Goal: Task Accomplishment & Management: Manage account settings

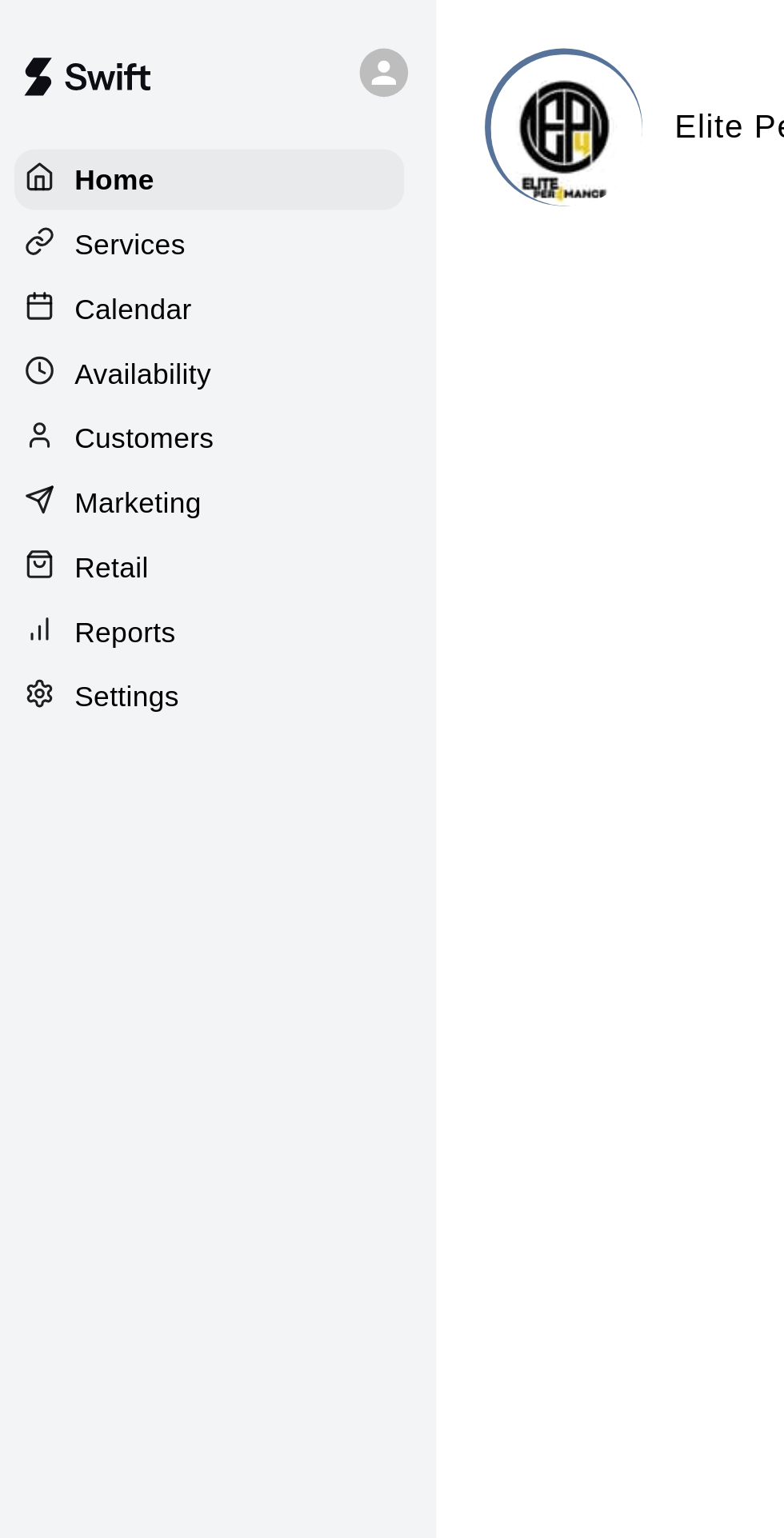
click at [53, 123] on p "Calendar" at bounding box center [59, 123] width 46 height 16
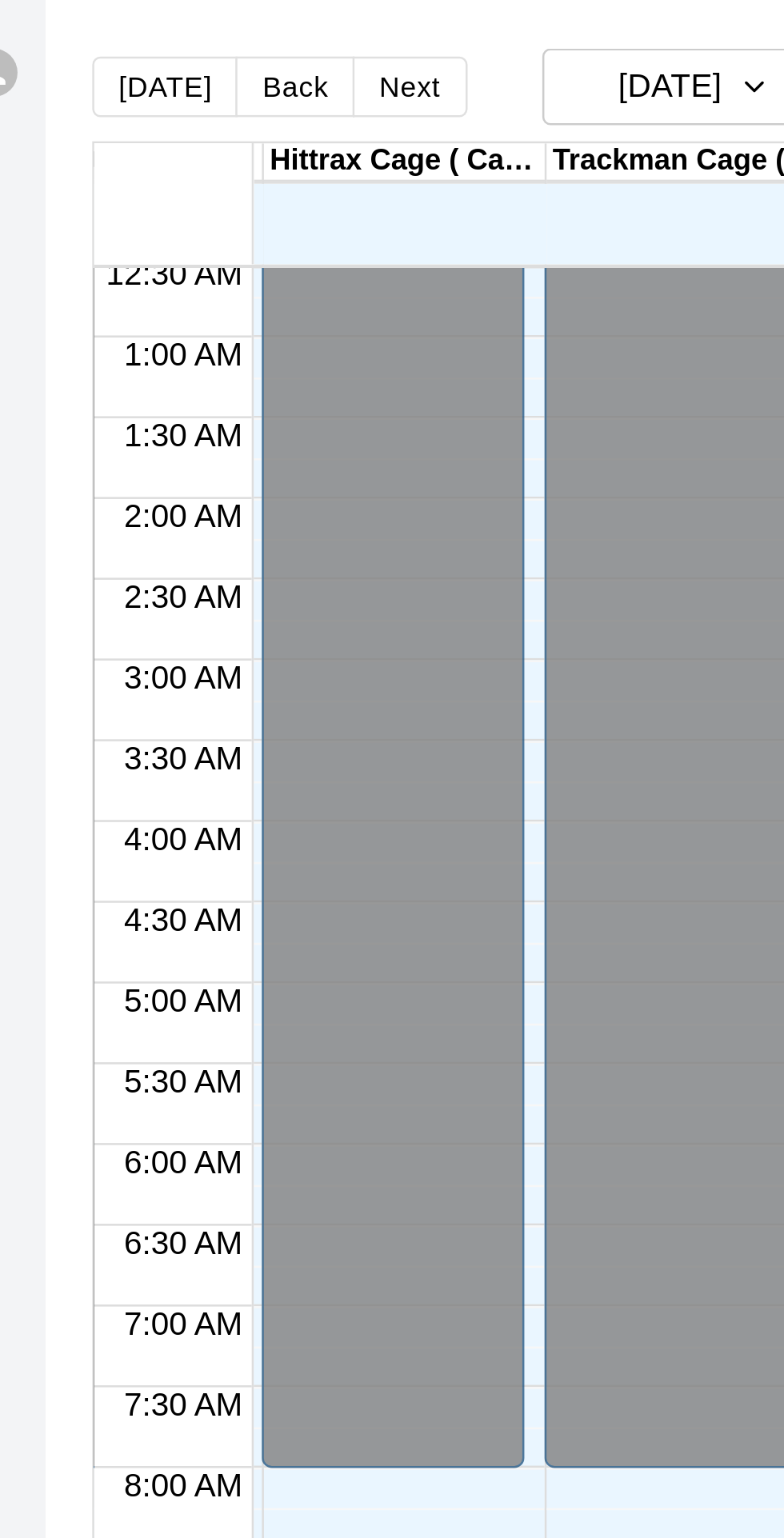
scroll to position [0, 100]
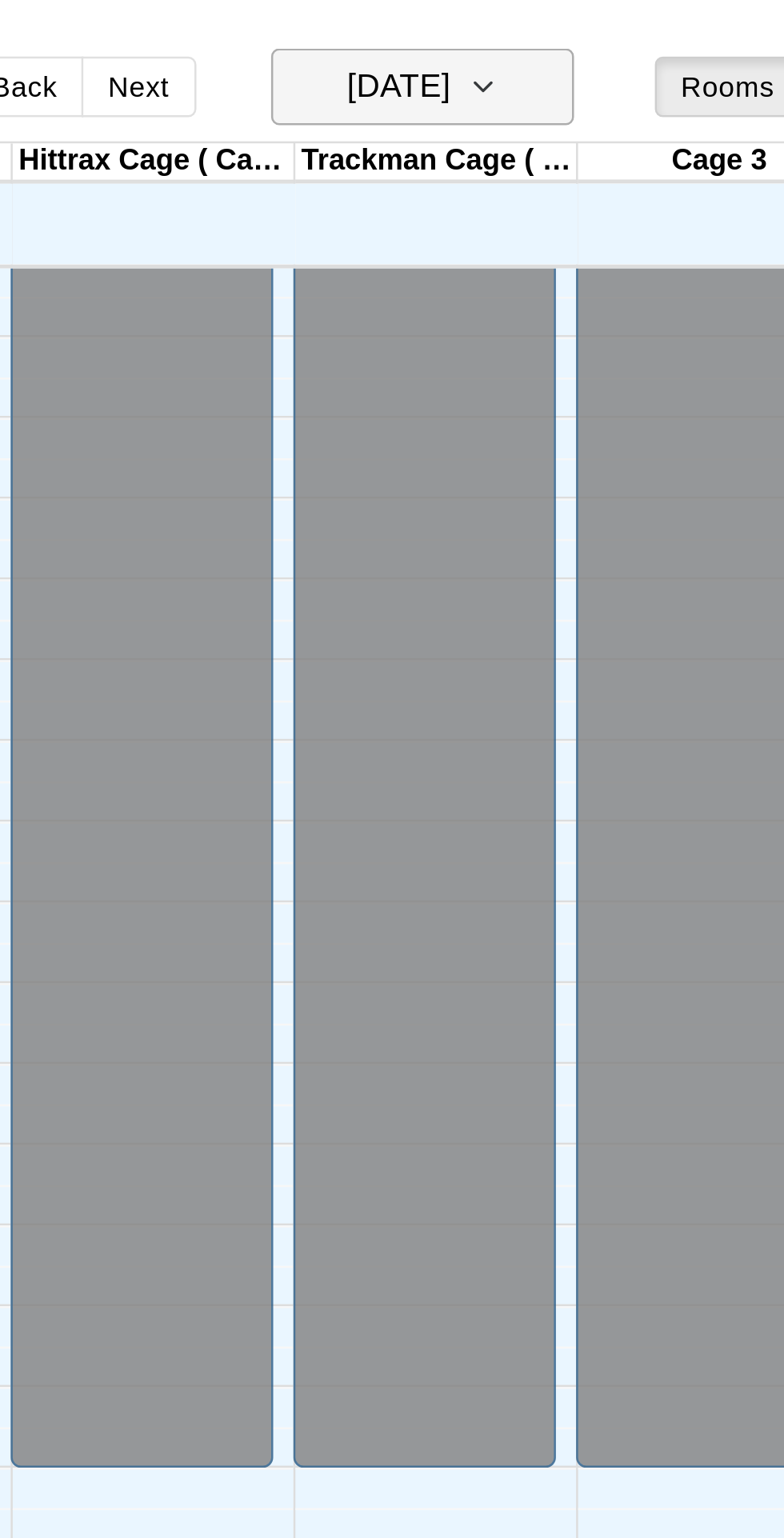
click at [467, 32] on icon "button" at bounding box center [461, 34] width 13 height 19
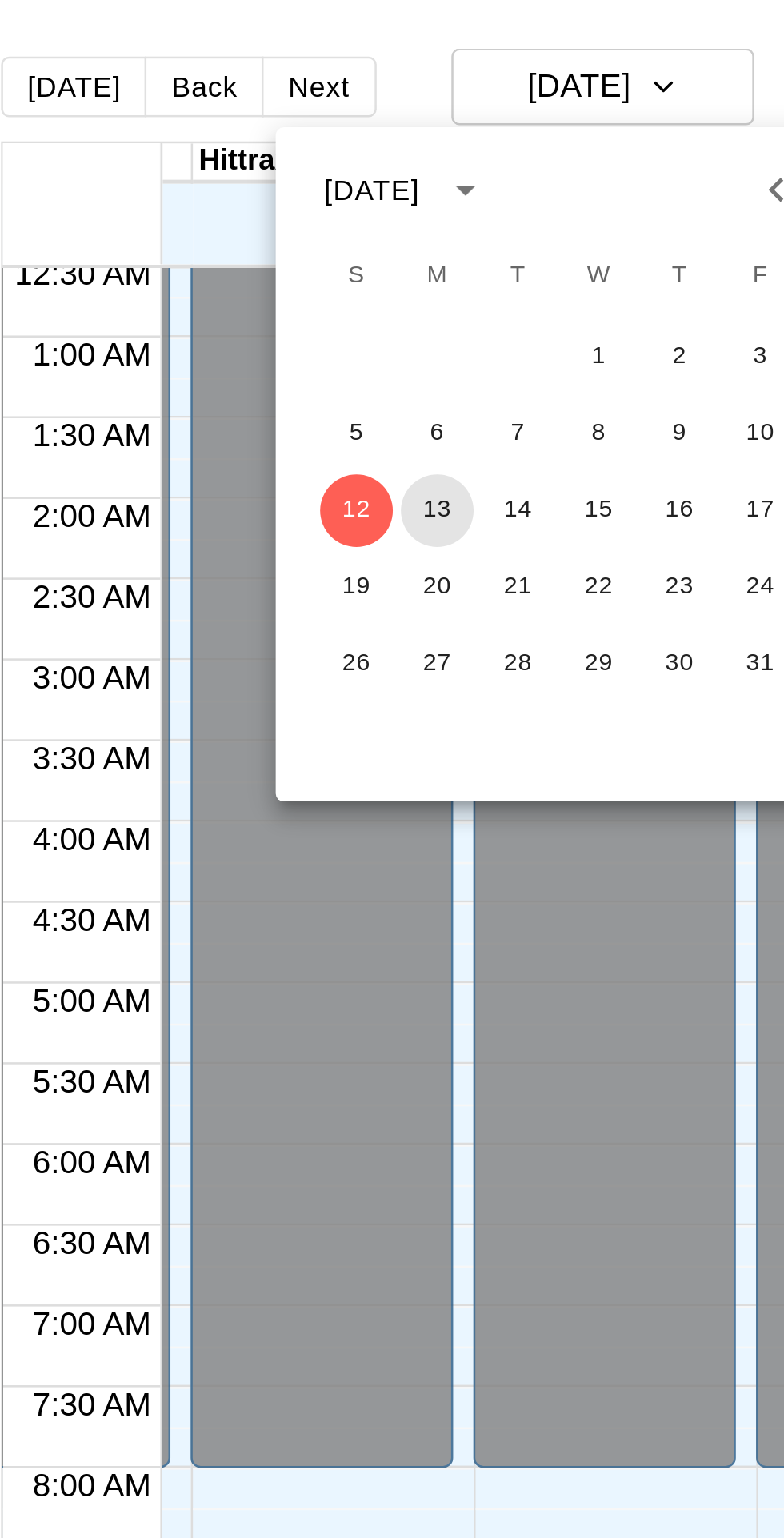
click at [373, 205] on button "13" at bounding box center [371, 203] width 29 height 29
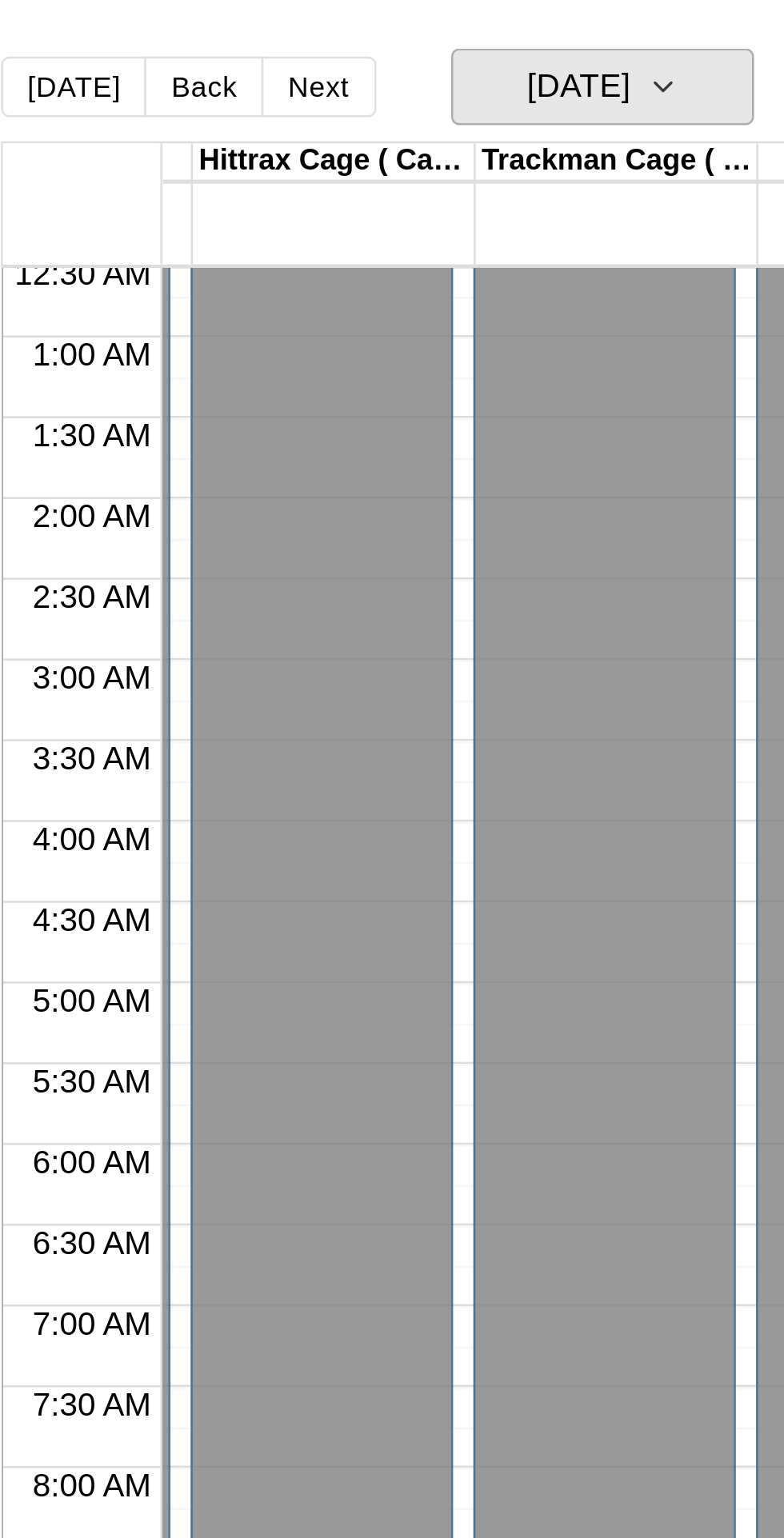
scroll to position [85, 100]
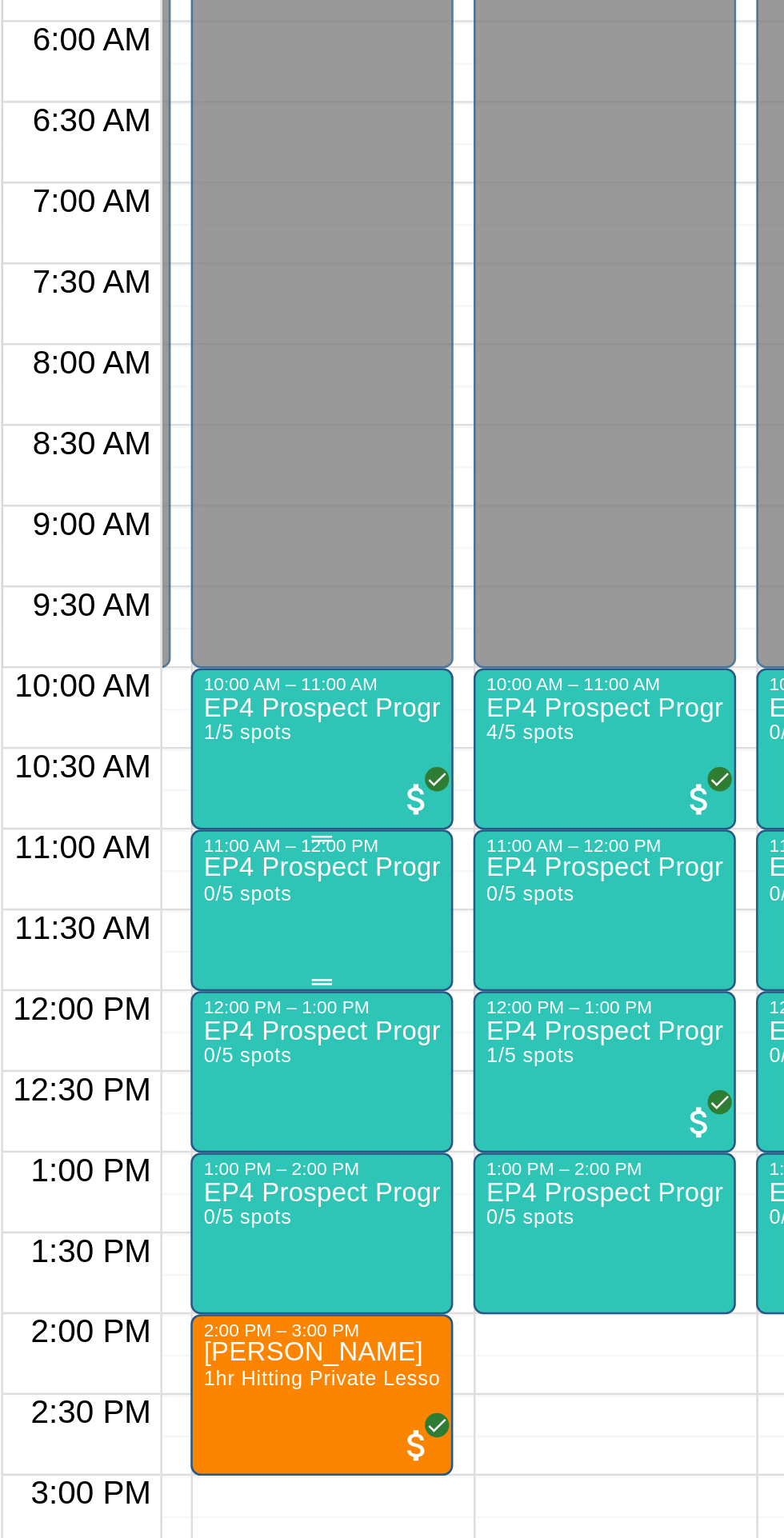
click at [313, 763] on div "EP4 Prospect Program Hitting ( 16u+ Slot ) 0/5 spots" at bounding box center [326, 1504] width 95 height 1538
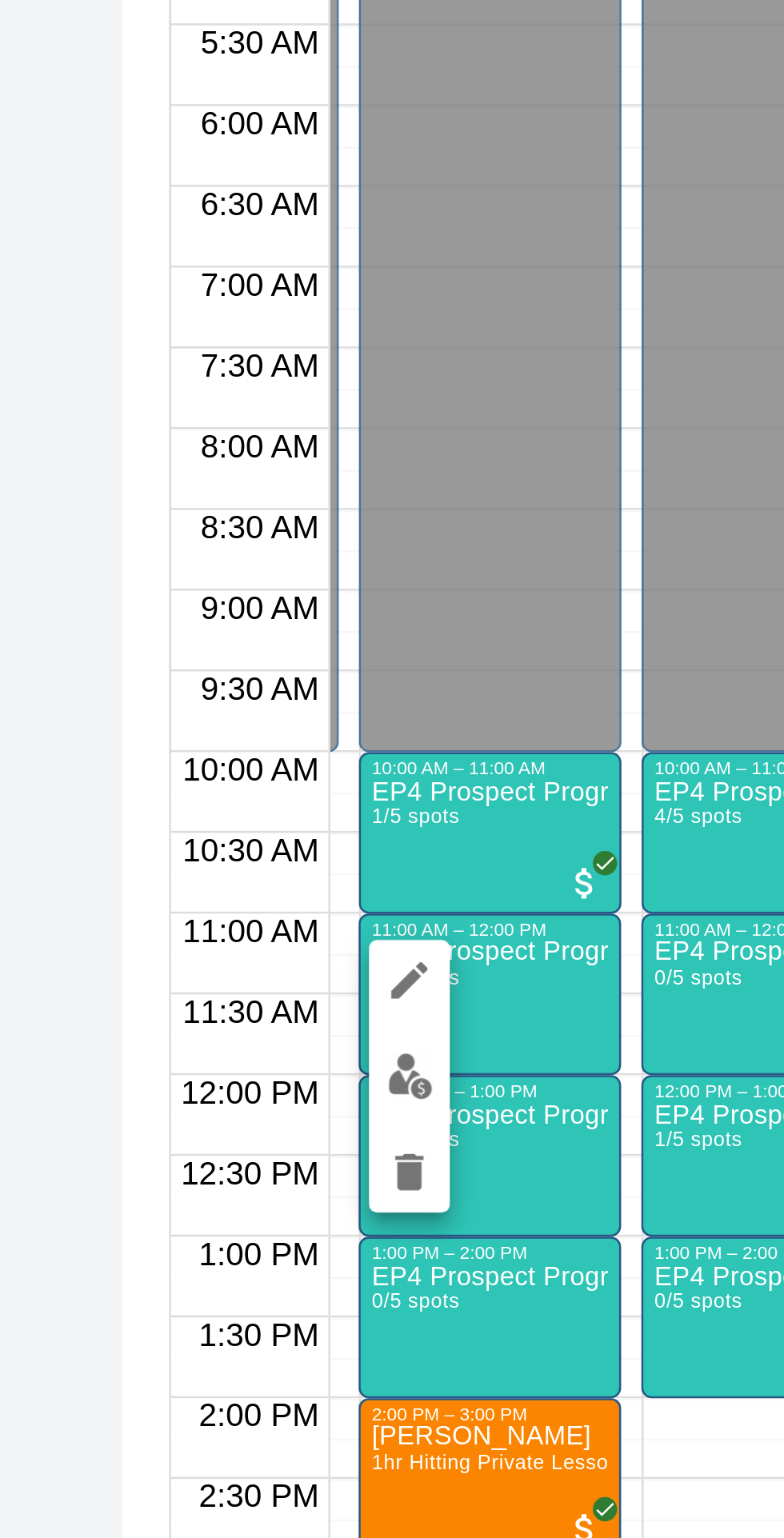
click at [295, 788] on img "edit" at bounding box center [294, 789] width 18 height 18
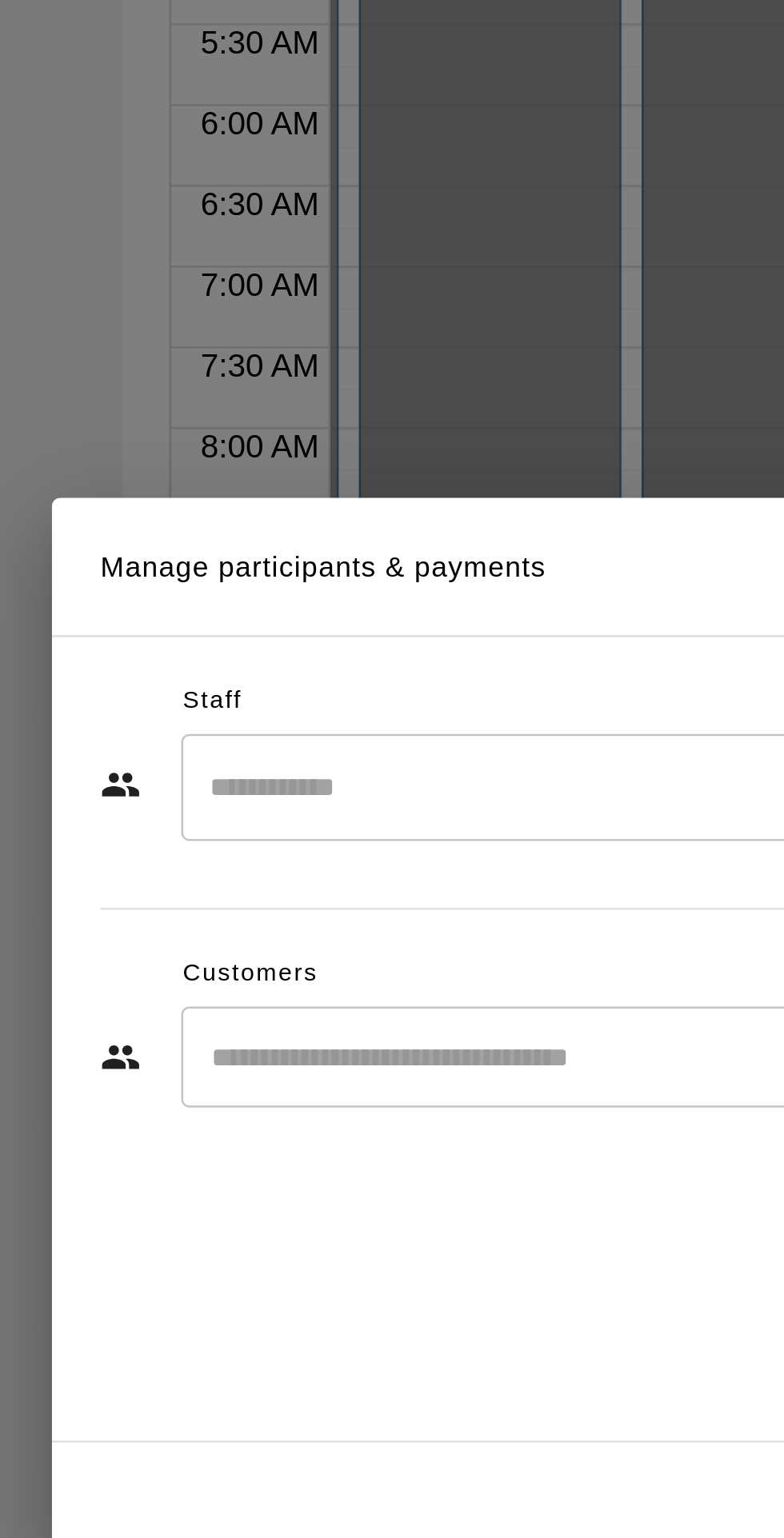
click at [323, 790] on input "Start typing to search customers..." at bounding box center [407, 782] width 395 height 16
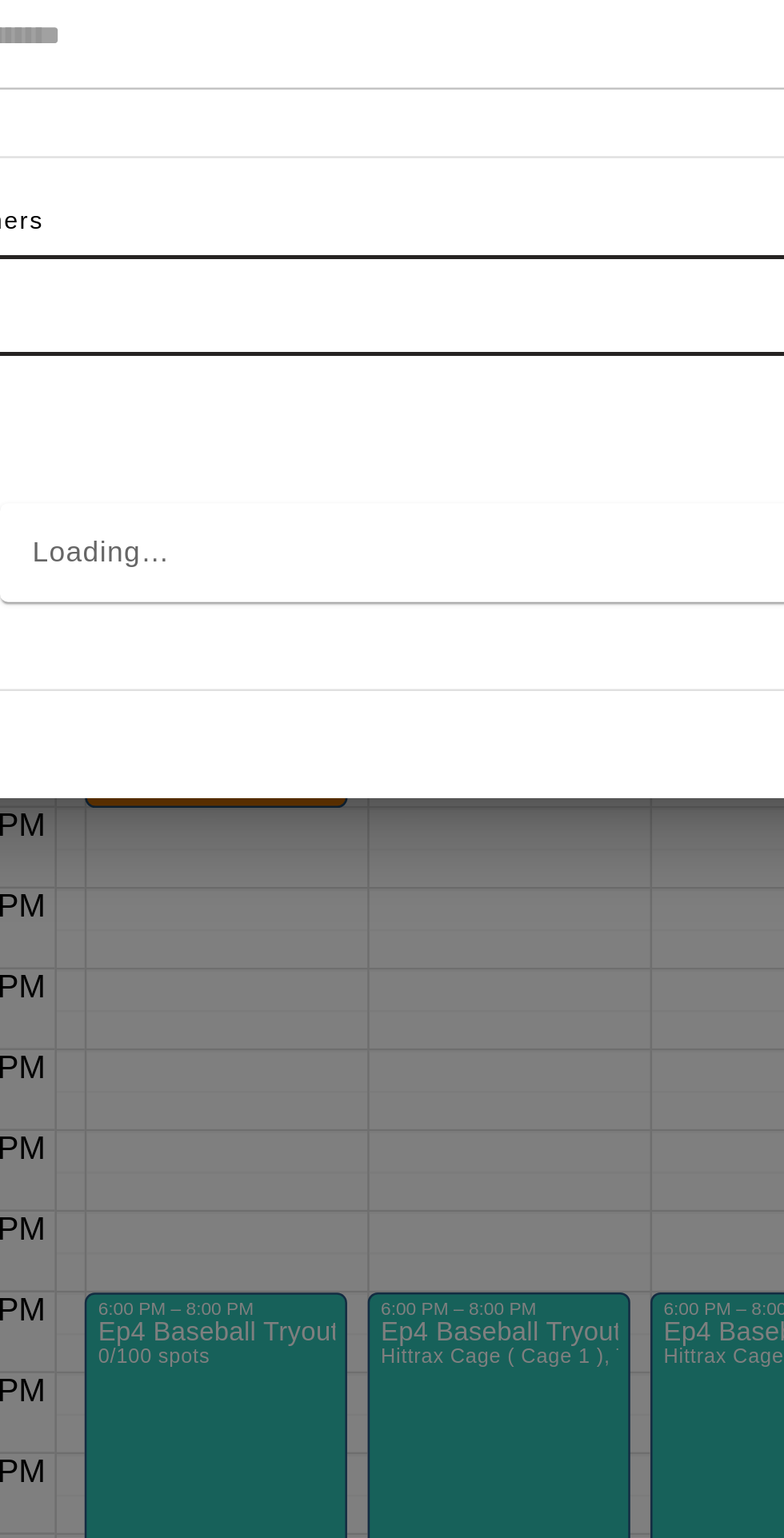
type input "*****"
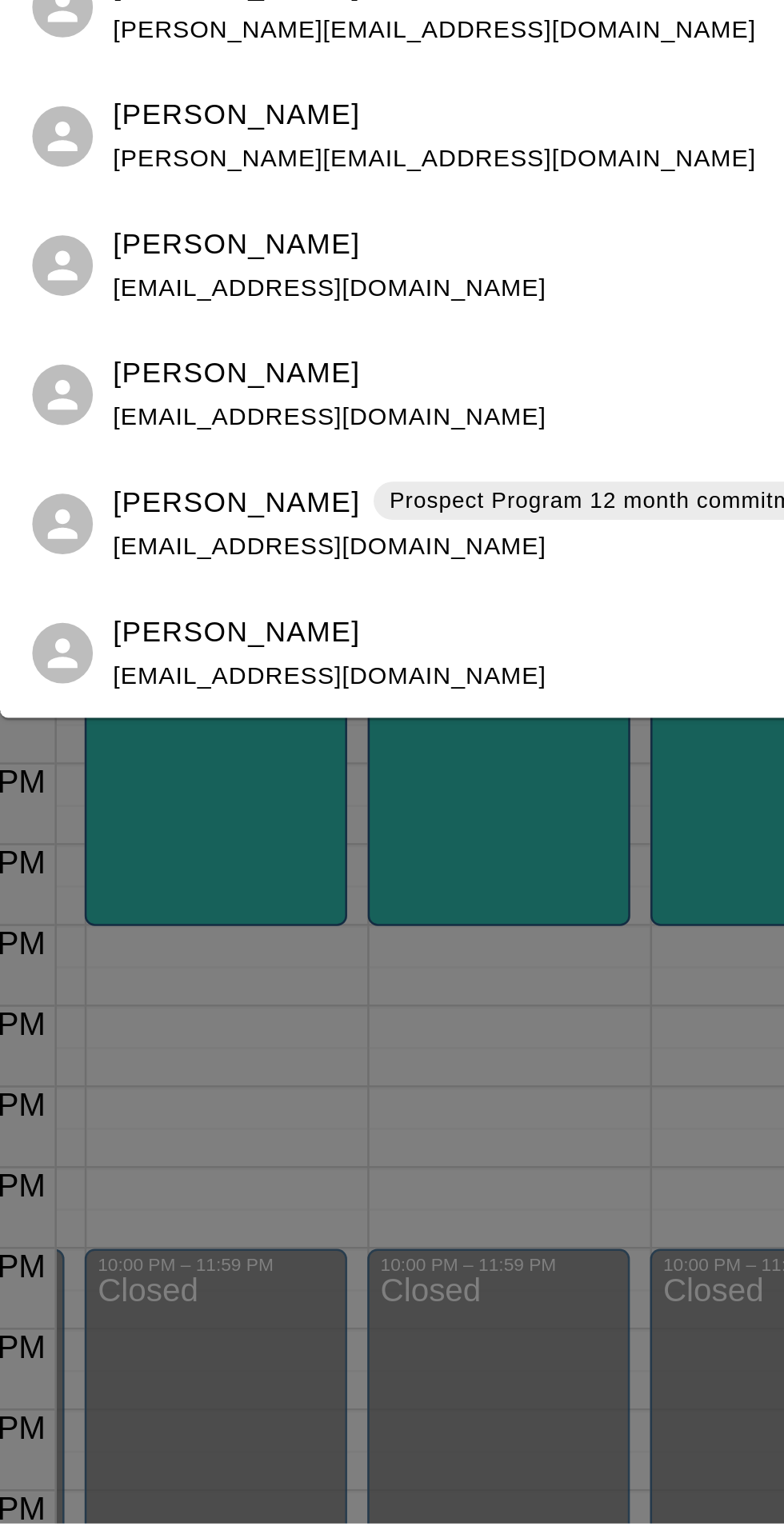
click at [320, 1189] on p "Jacob Cedeno" at bounding box center [333, 1184] width 97 height 16
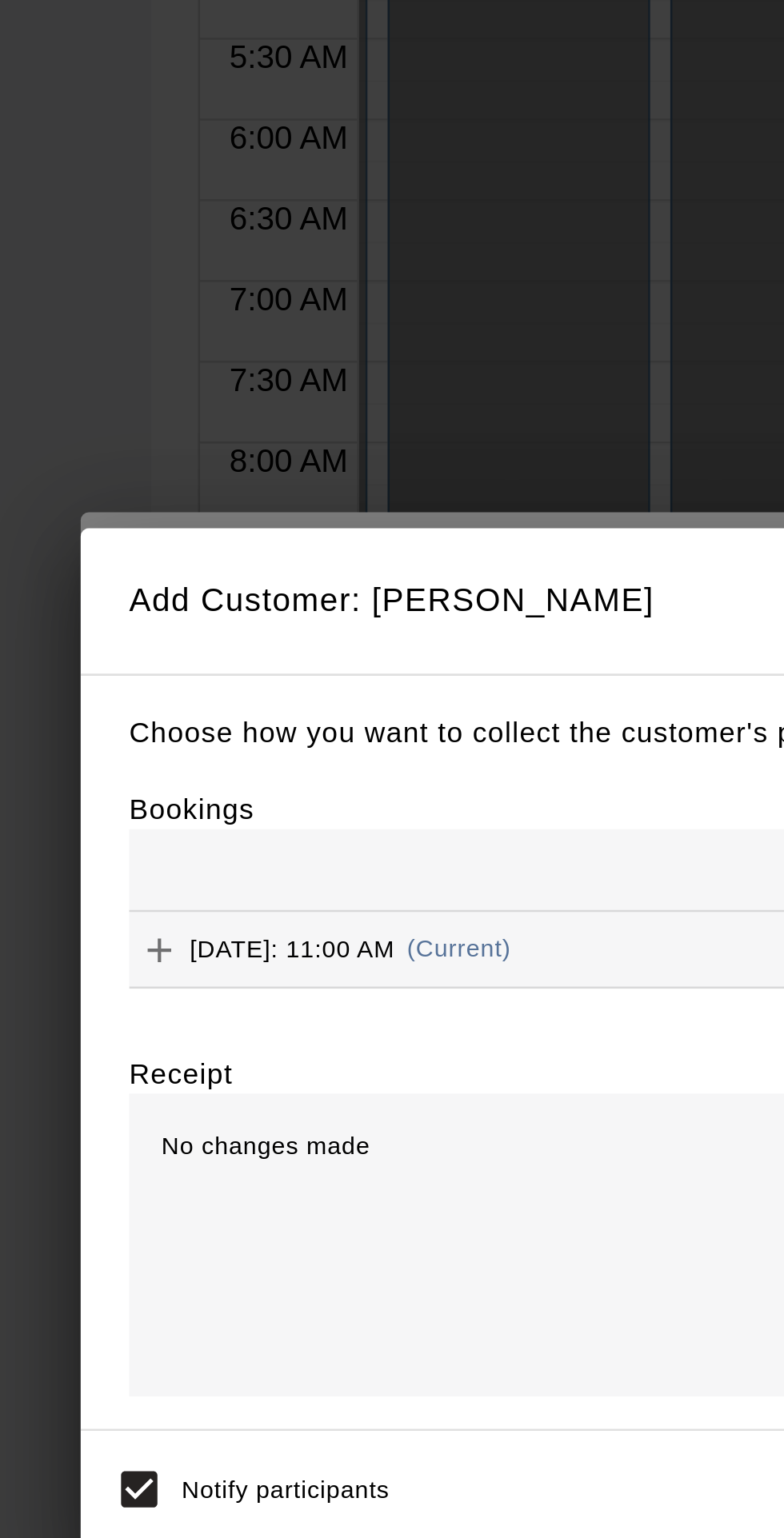
click at [191, 742] on icon "Add" at bounding box center [184, 735] width 16 height 16
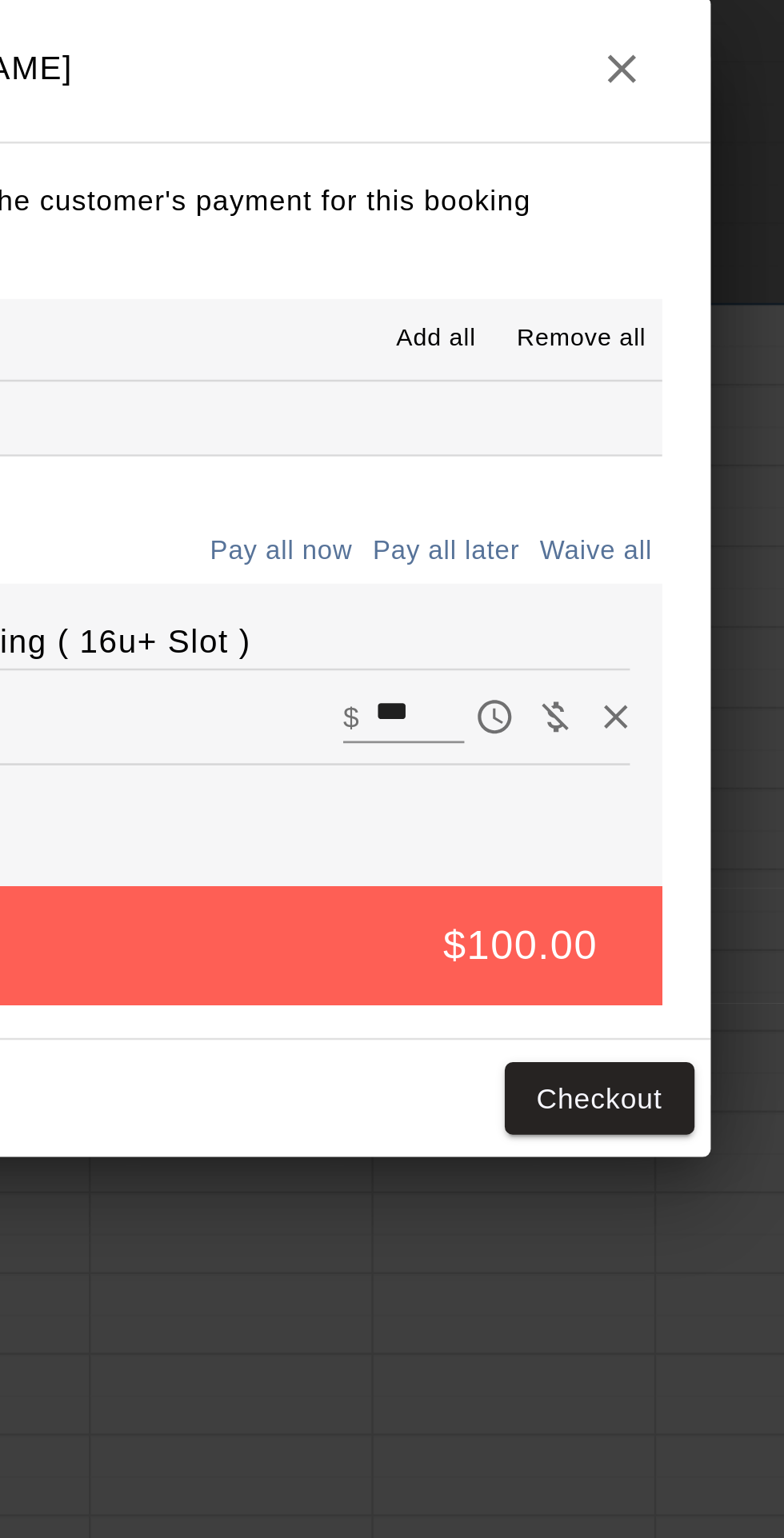
click at [607, 578] on icon "button" at bounding box center [597, 568] width 19 height 19
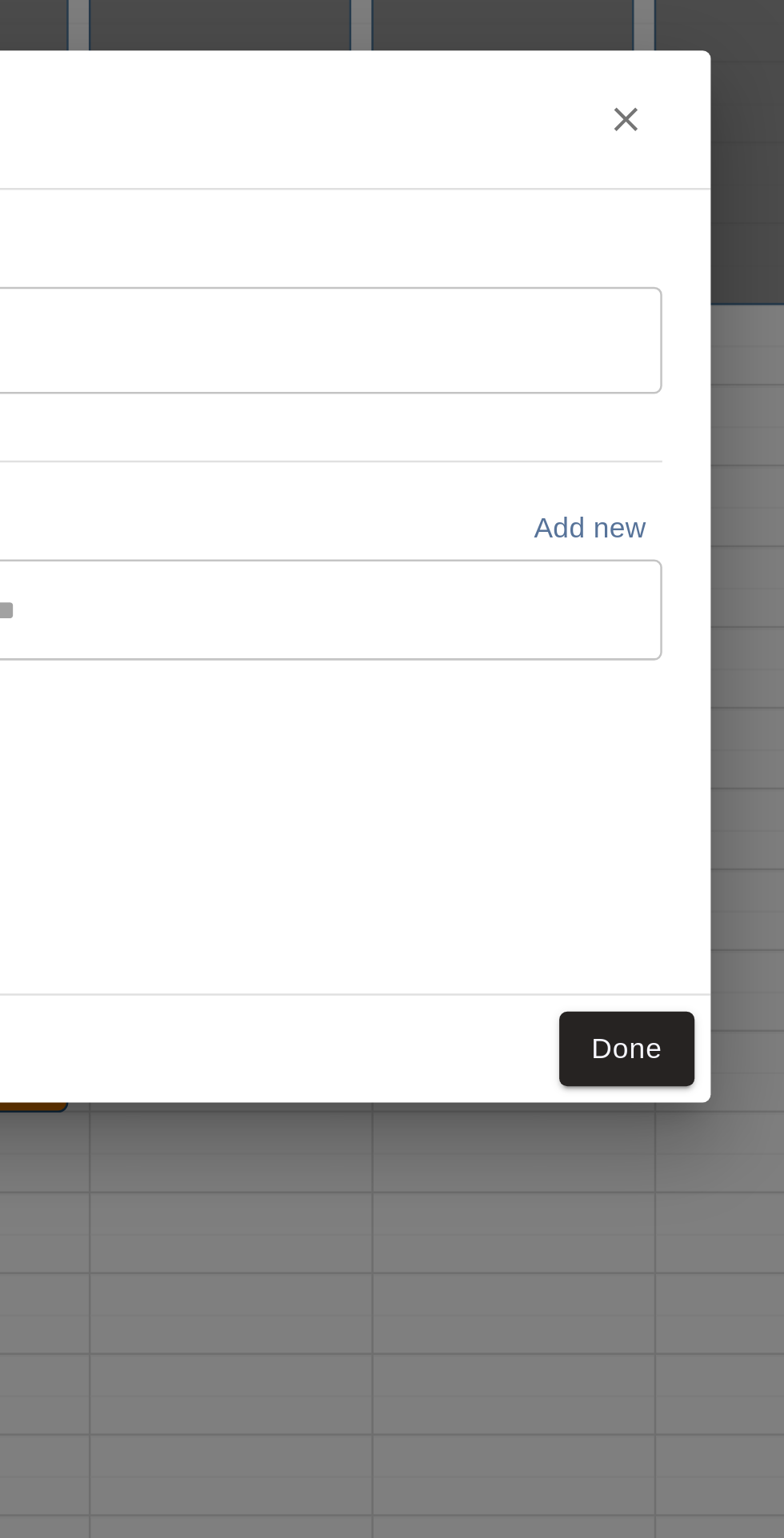
click at [607, 596] on icon "Close" at bounding box center [598, 588] width 16 height 16
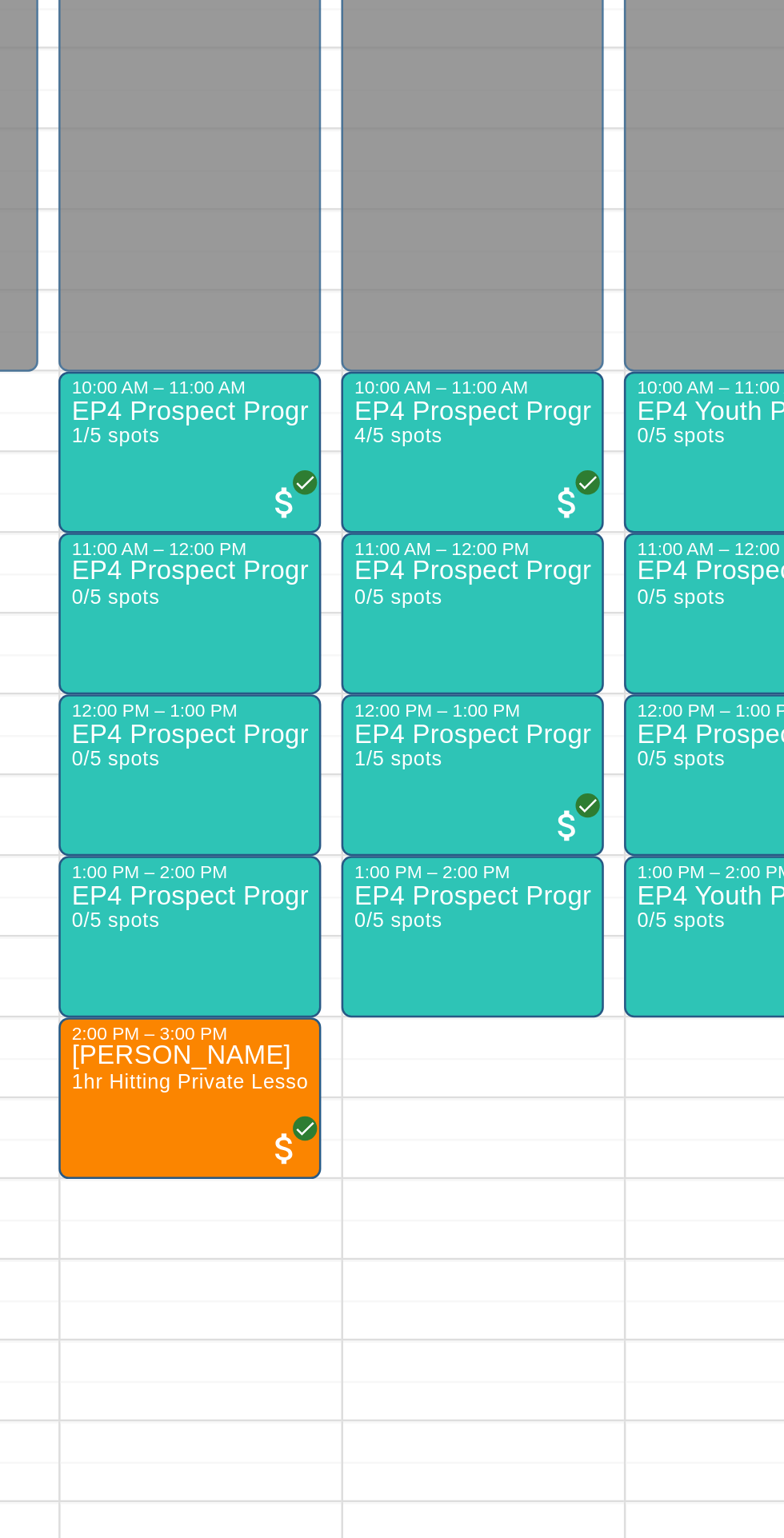
scroll to position [52, 0]
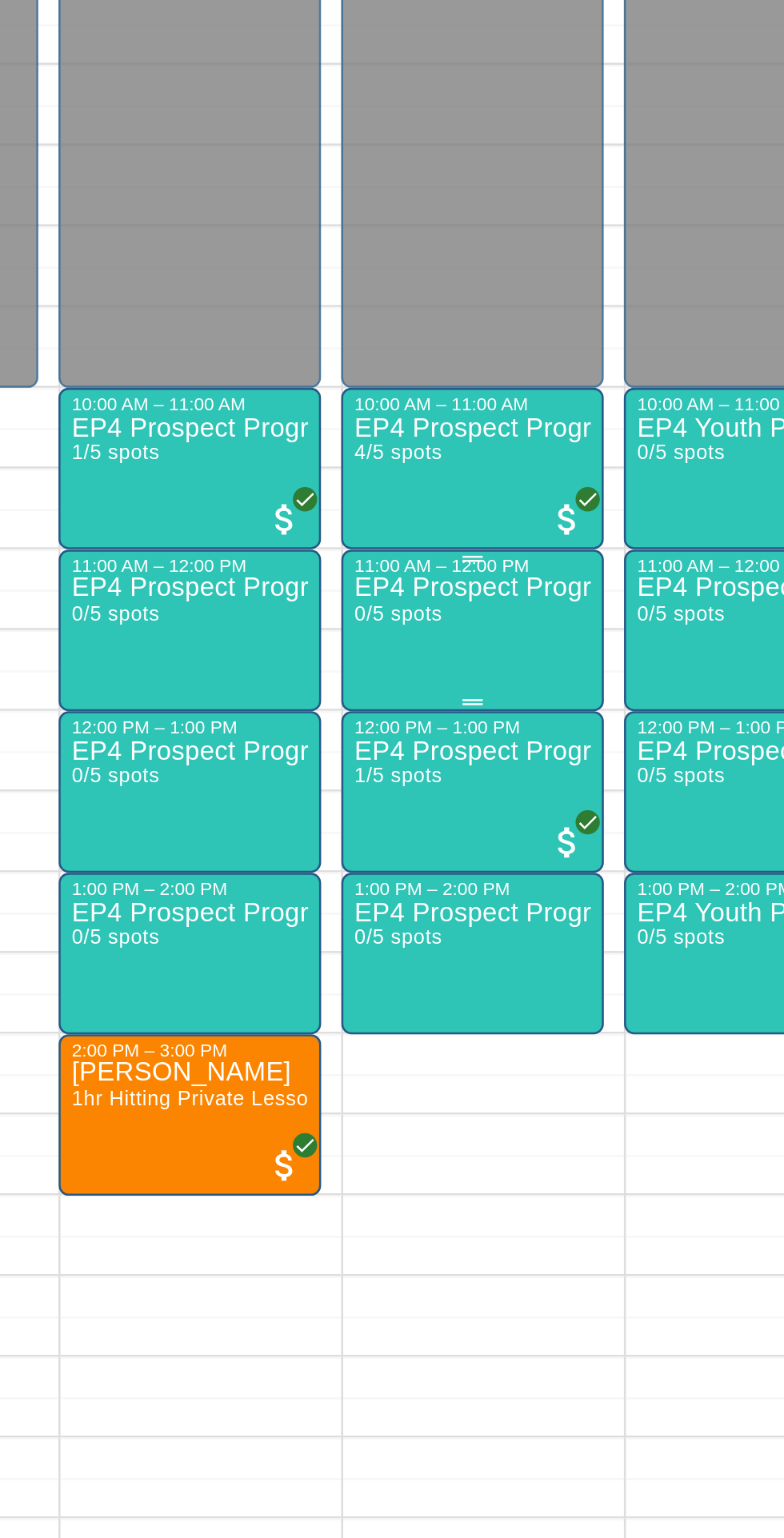
click at [520, 797] on div "EP4 Prospect Program Hitting ( ages 13-15 ) 0/5 spots" at bounding box center [538, 1537] width 95 height 1538
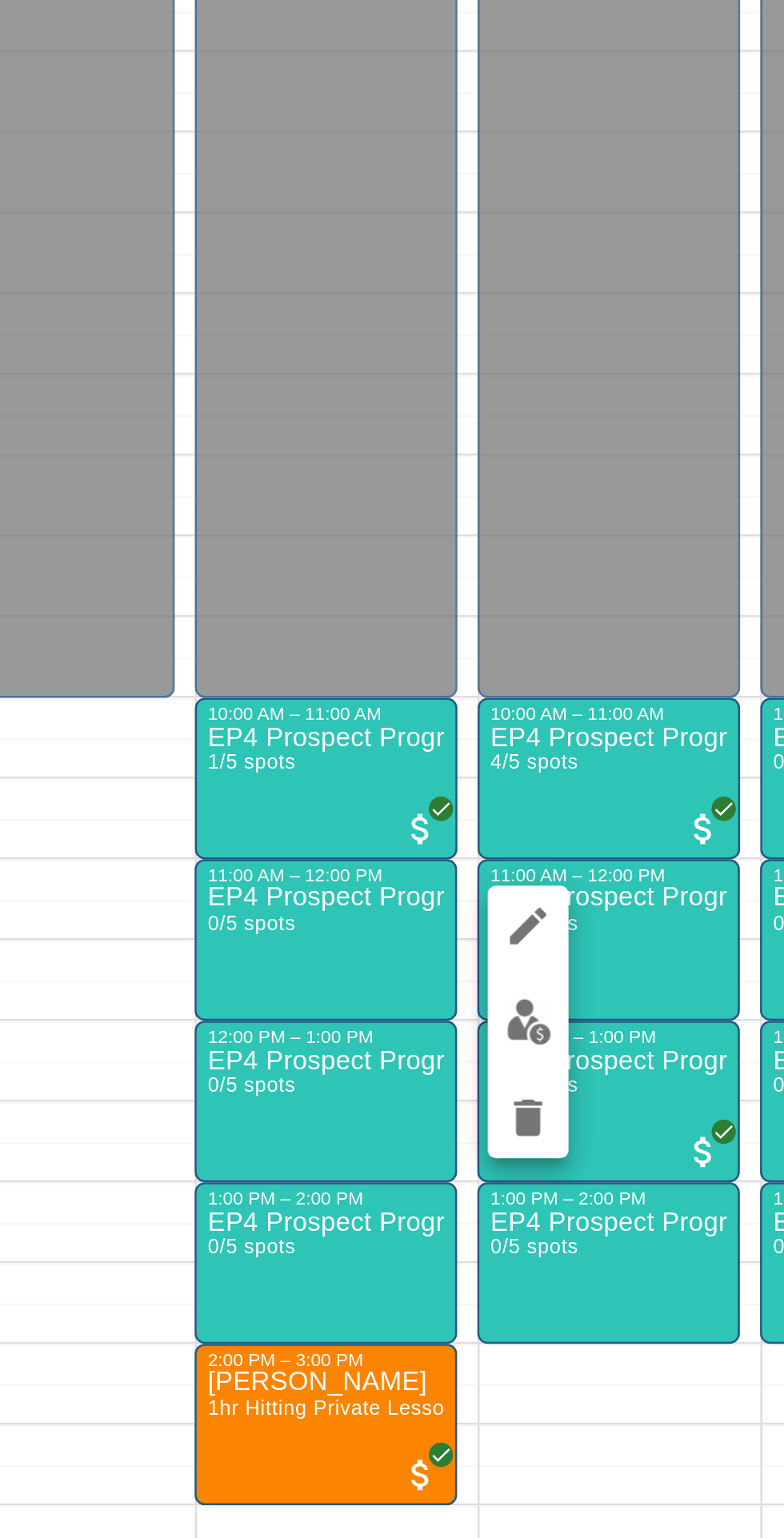
click at [507, 823] on img "edit" at bounding box center [506, 822] width 18 height 18
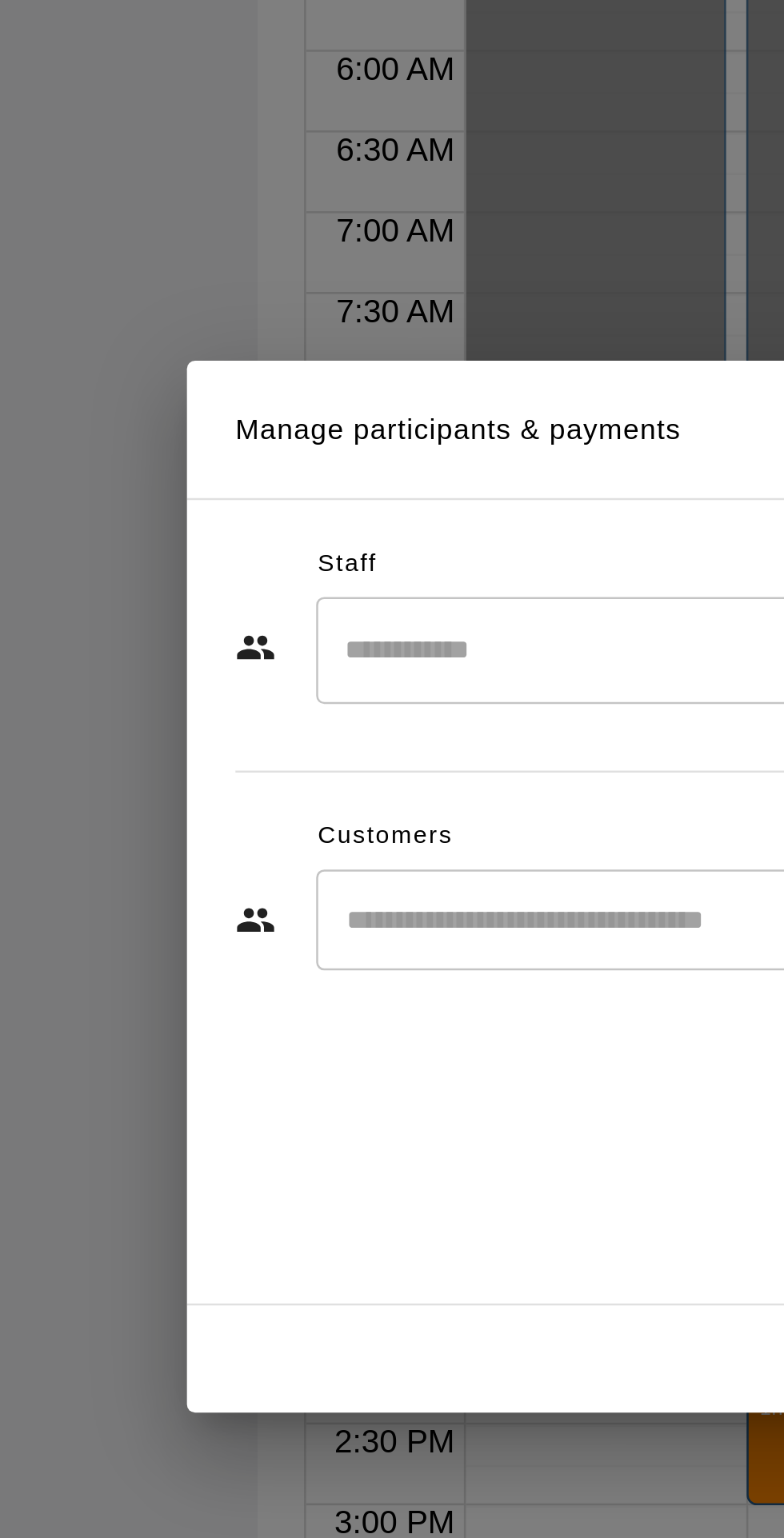
click at [267, 790] on input "Start typing to search customers..." at bounding box center [407, 782] width 395 height 16
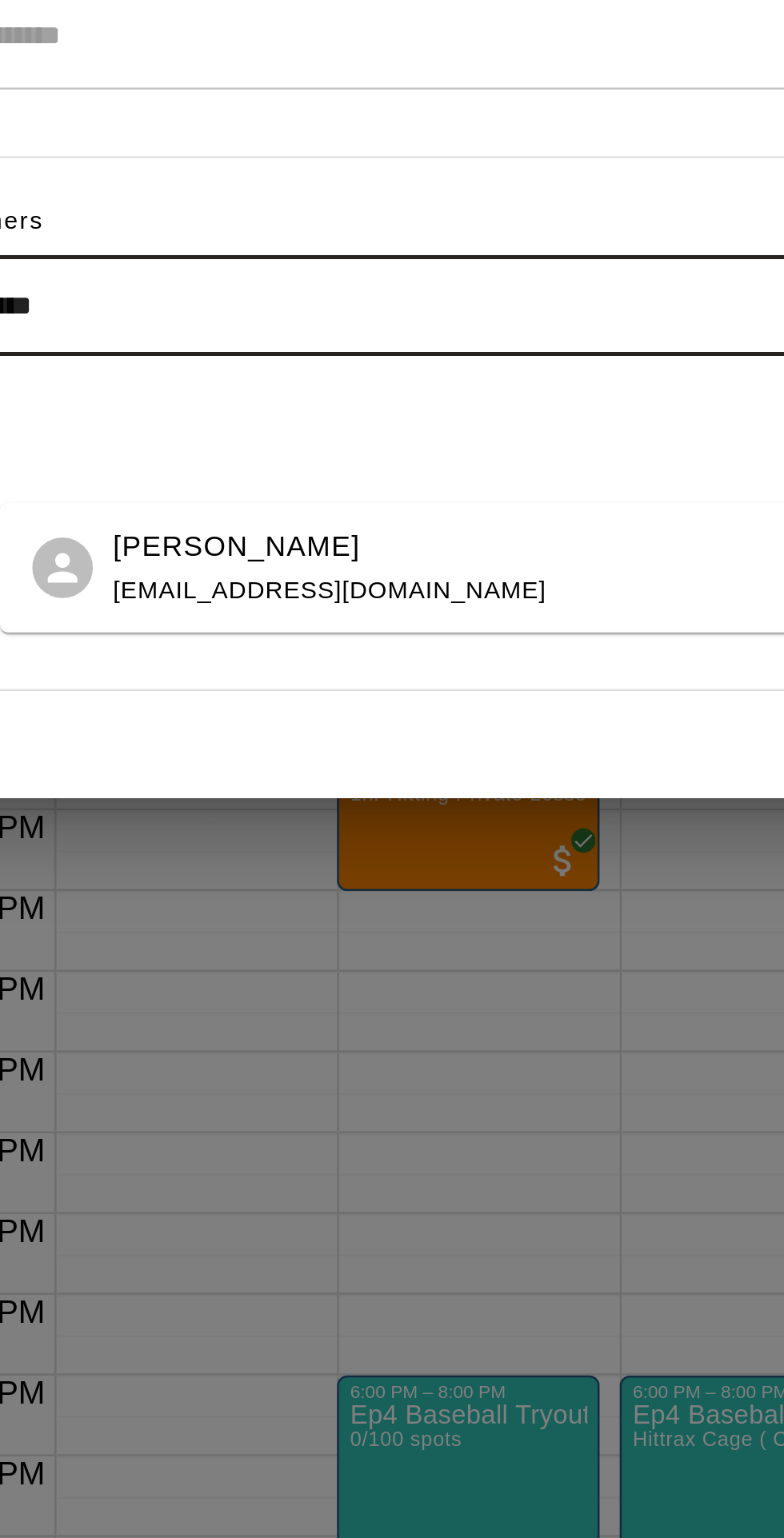
type input "**********"
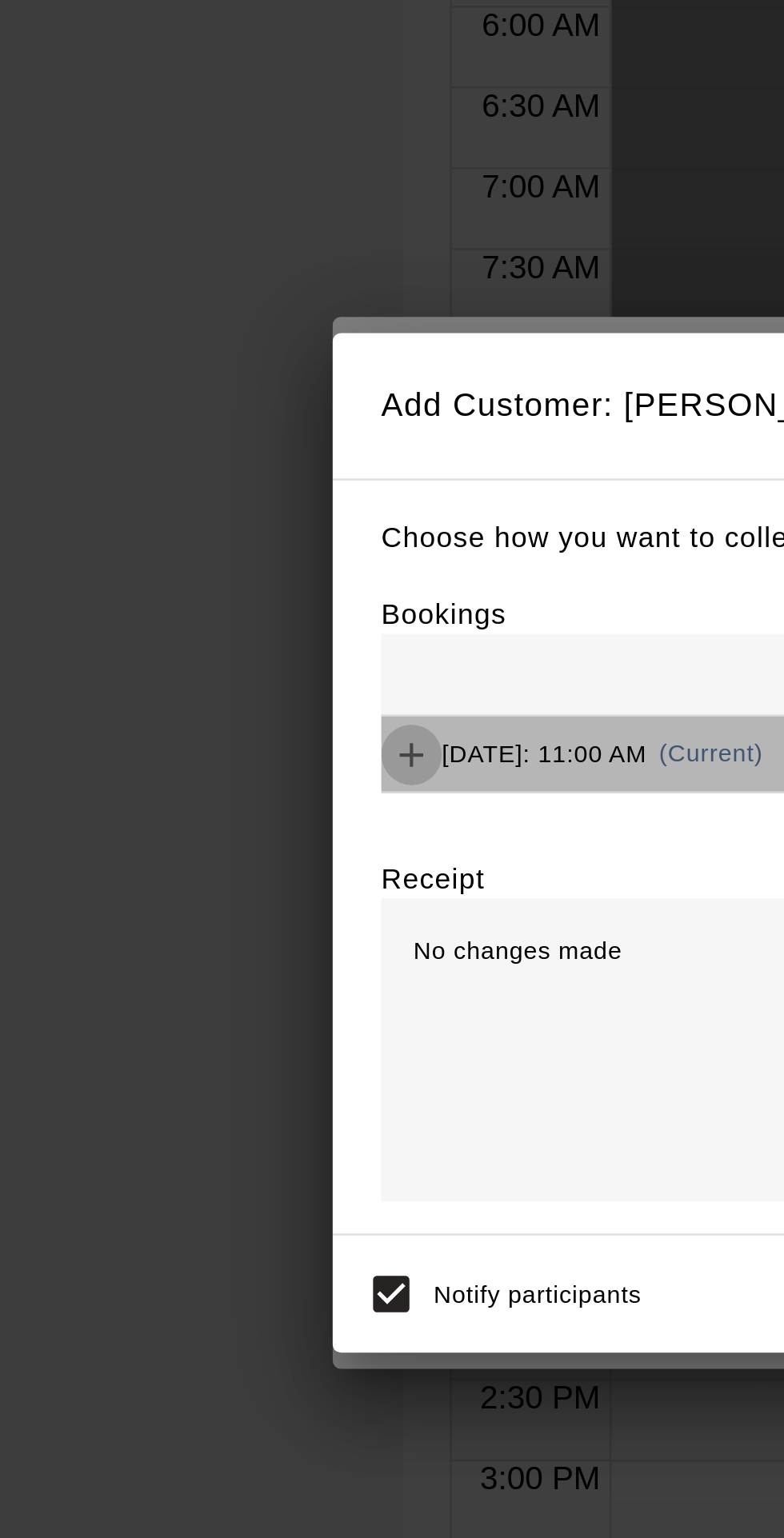
click at [188, 739] on icon "Add" at bounding box center [183, 734] width 10 height 10
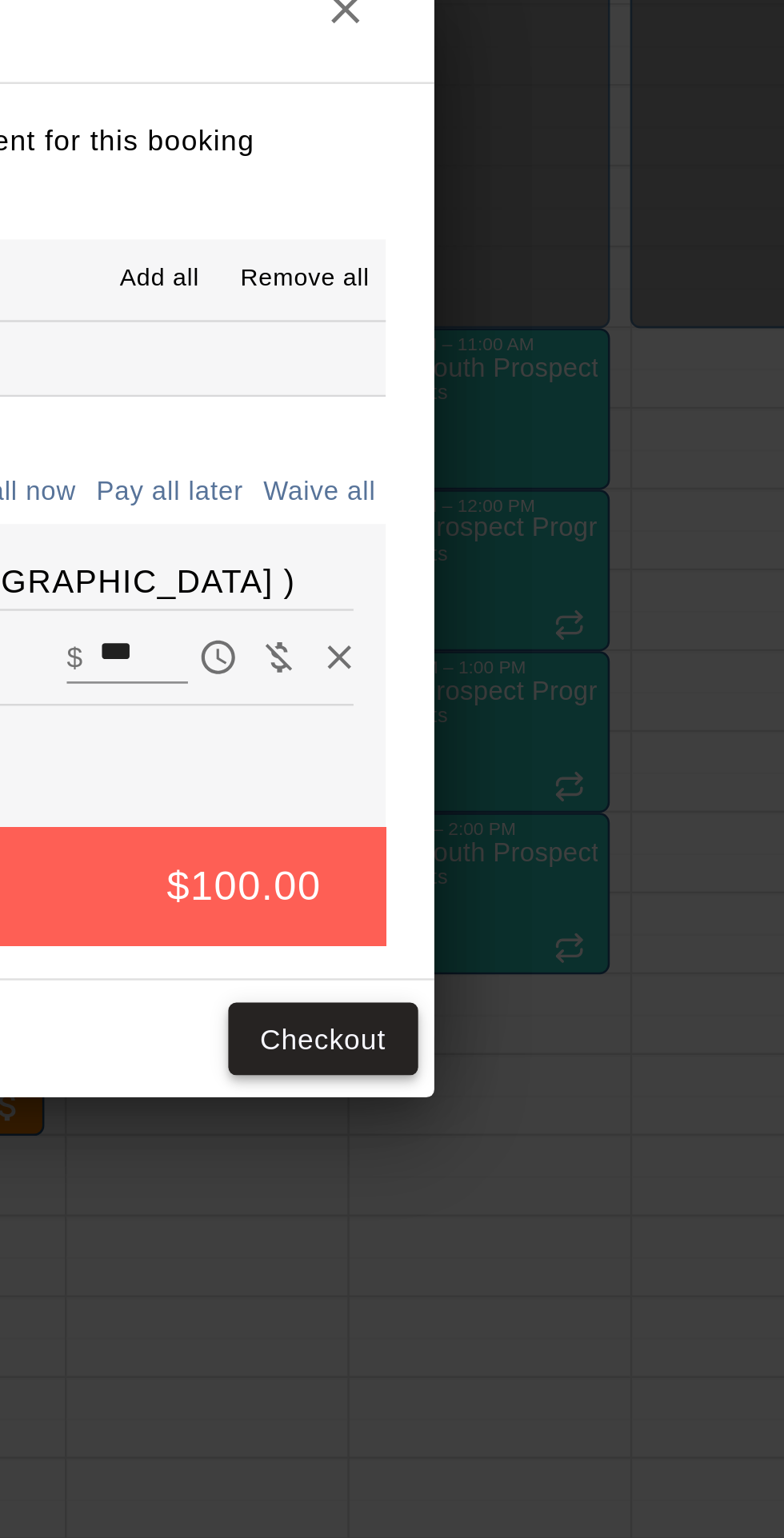
click at [617, 991] on button "Checkout" at bounding box center [588, 976] width 75 height 30
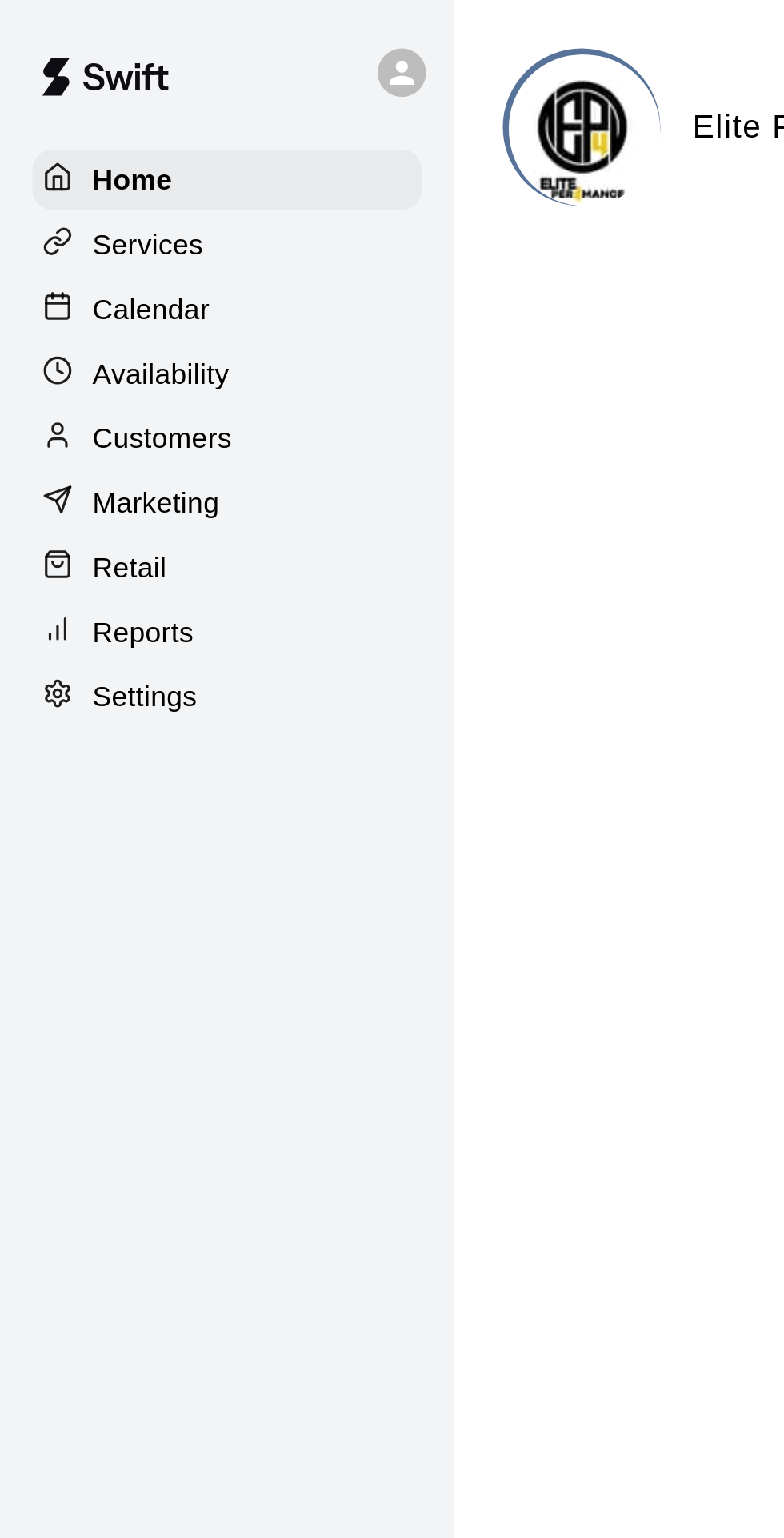
click at [56, 117] on p "Calendar" at bounding box center [59, 123] width 46 height 16
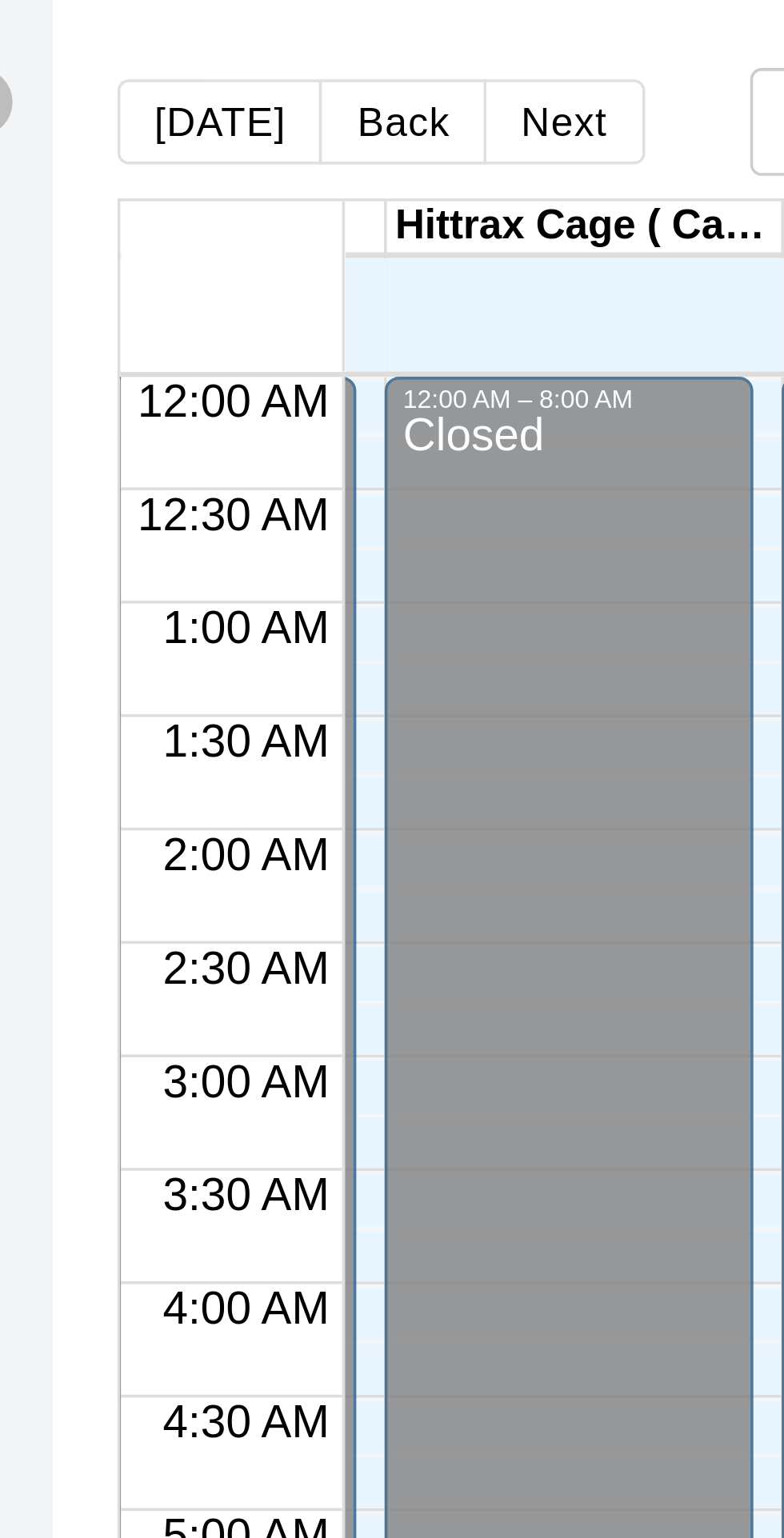
scroll to position [0, 108]
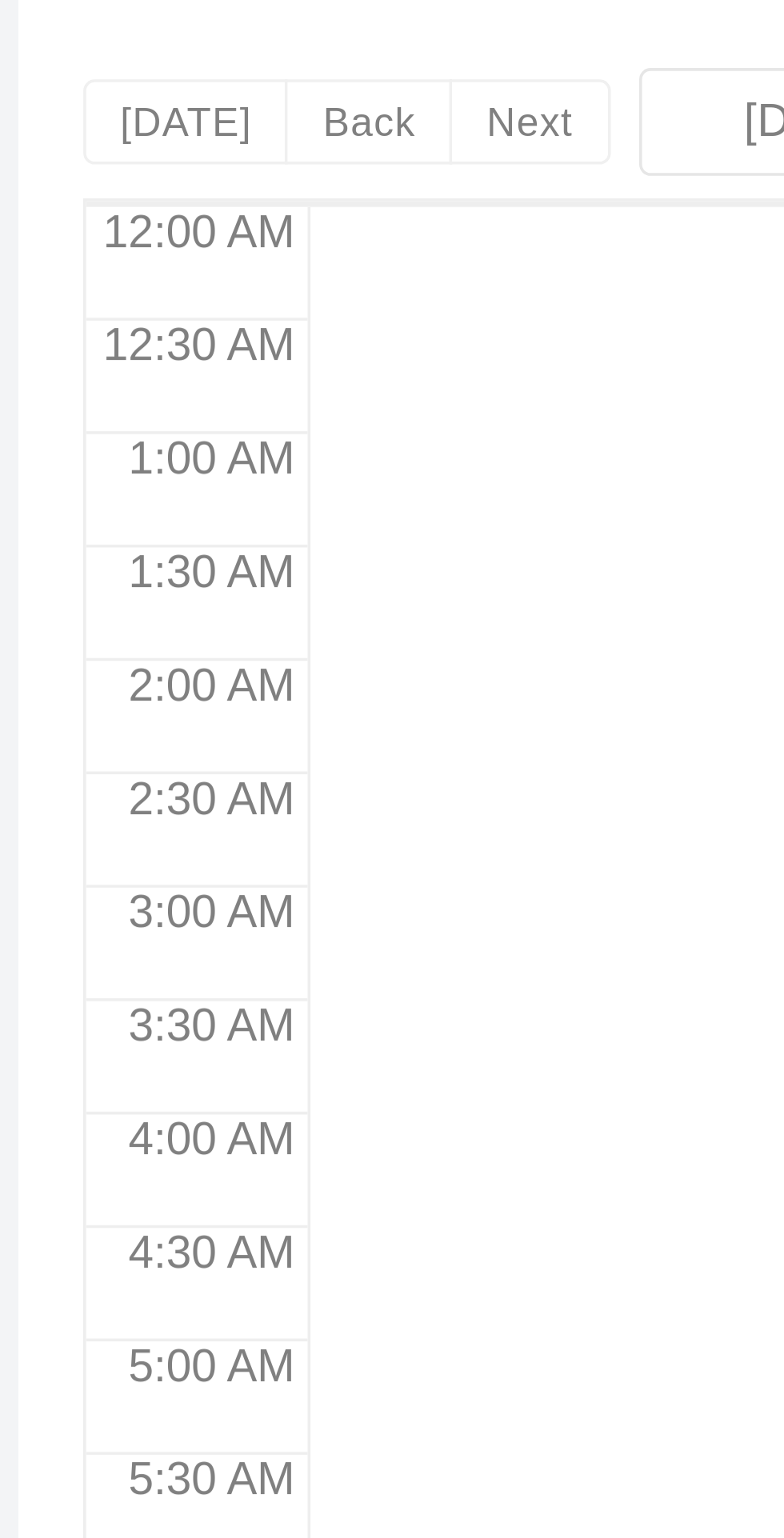
scroll to position [36, 0]
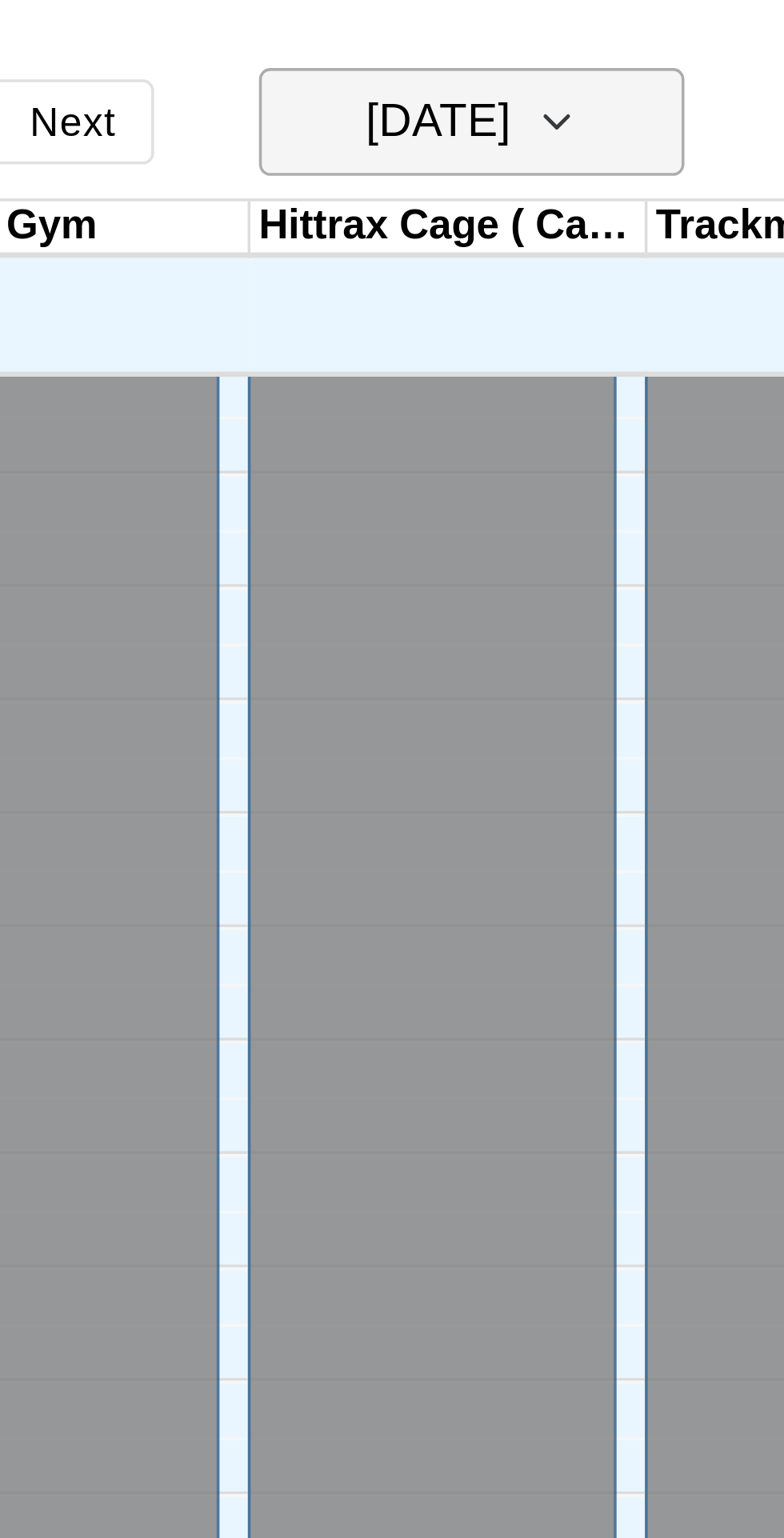
click at [467, 35] on icon "button" at bounding box center [461, 34] width 13 height 19
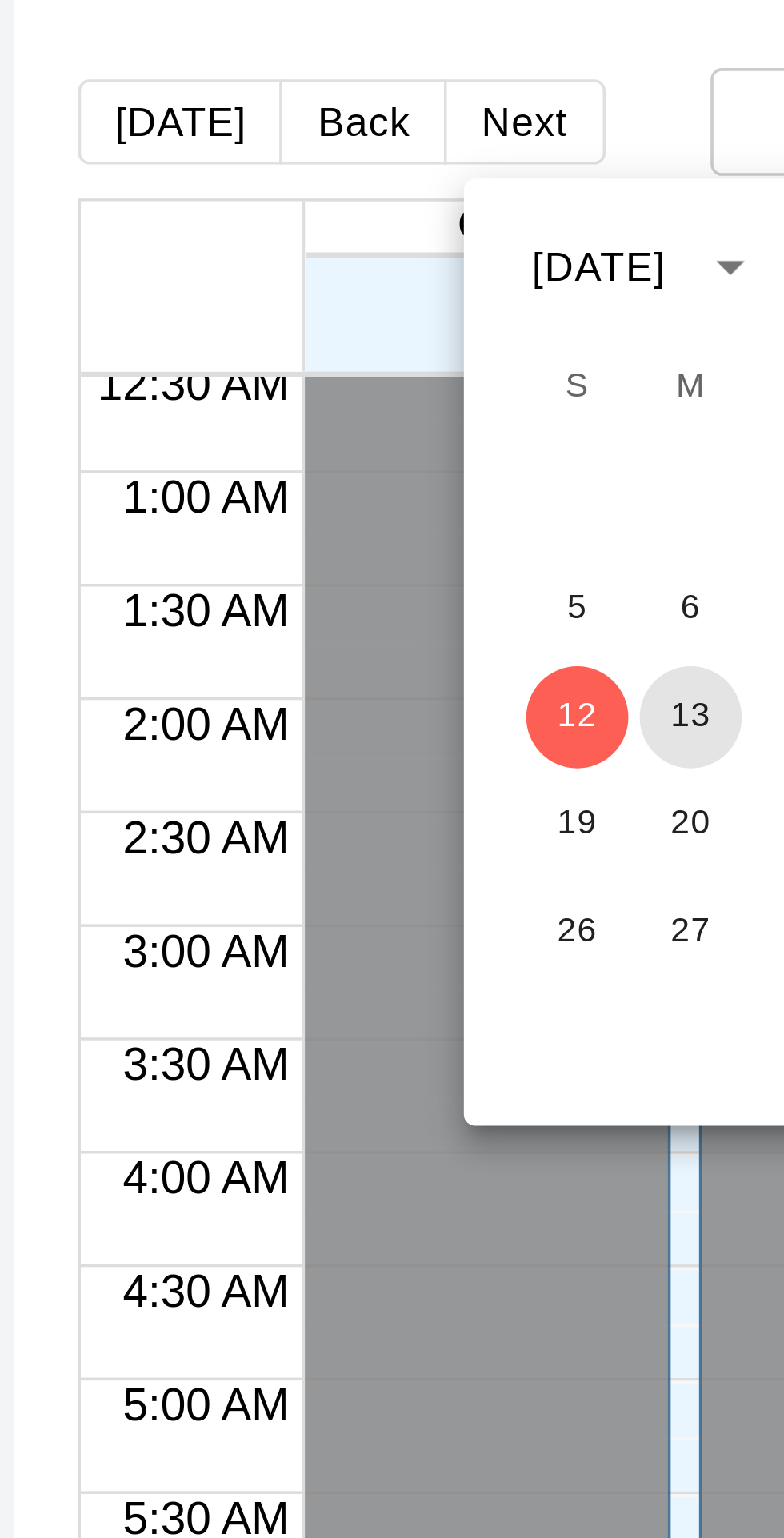
click at [374, 203] on button "13" at bounding box center [371, 203] width 29 height 29
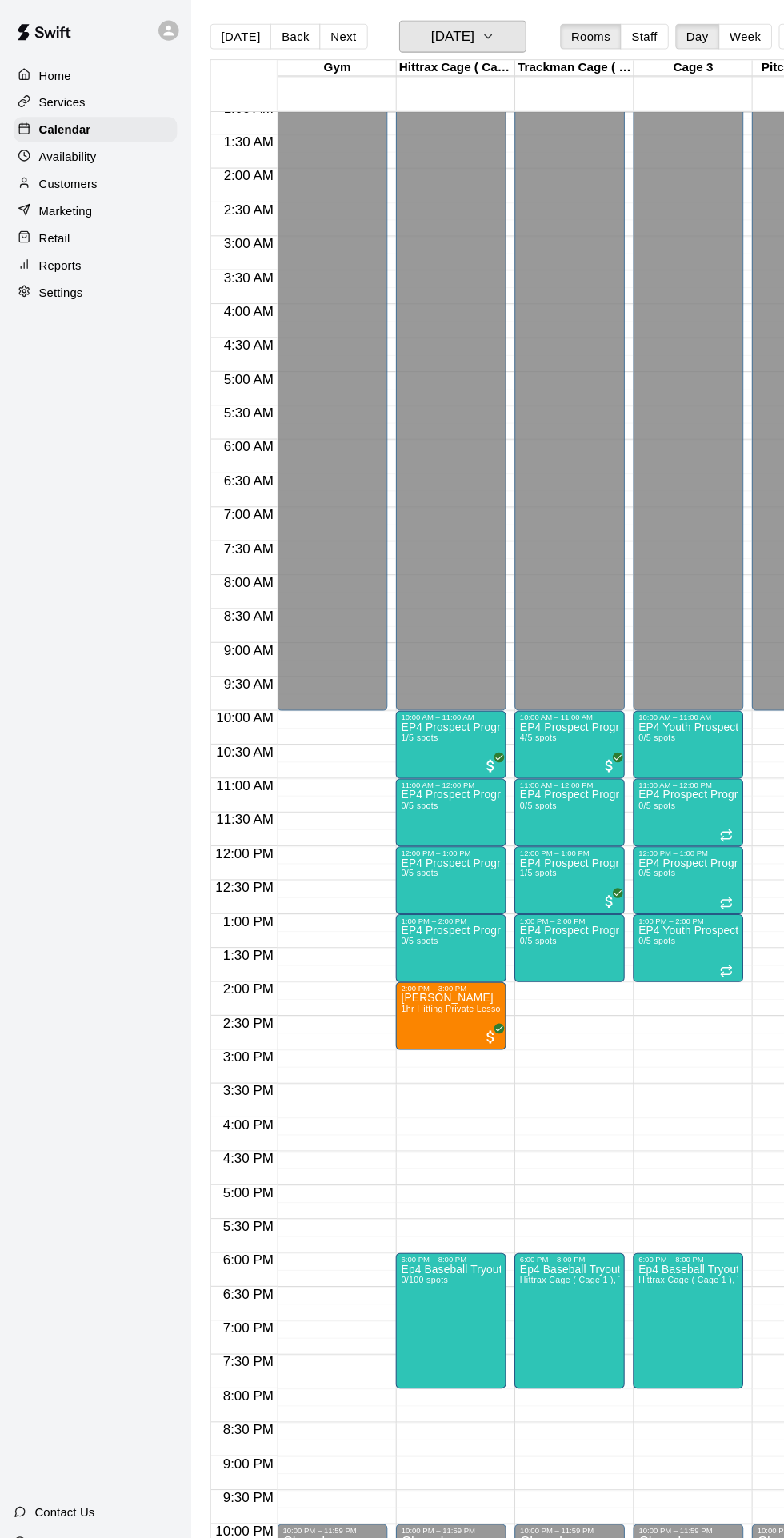
scroll to position [0, 108]
